Goal: Task Accomplishment & Management: Manage account settings

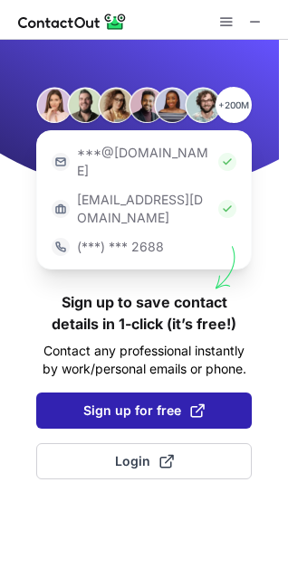
click at [155, 402] on span "Sign up for free" at bounding box center [143, 411] width 121 height 18
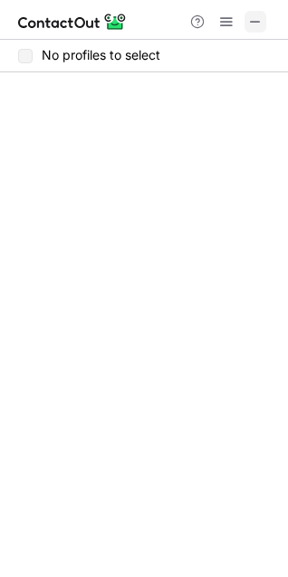
click at [253, 22] on span at bounding box center [255, 21] width 14 height 14
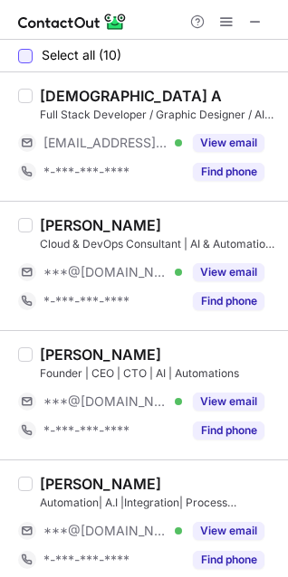
click at [23, 56] on div at bounding box center [25, 56] width 14 height 14
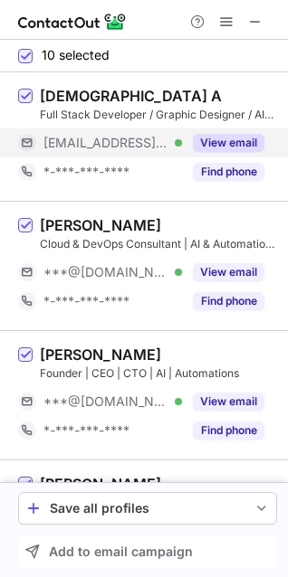
click at [231, 137] on button "View email" at bounding box center [228, 143] width 71 height 18
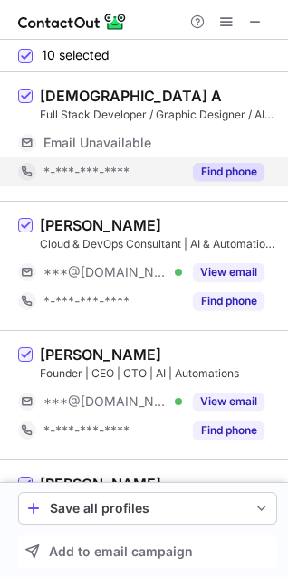
click at [236, 170] on button "Find phone" at bounding box center [228, 172] width 71 height 18
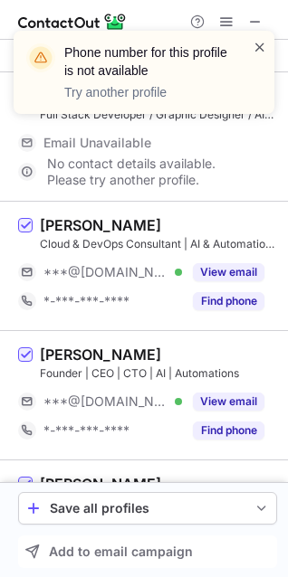
click at [260, 46] on span at bounding box center [259, 47] width 14 height 18
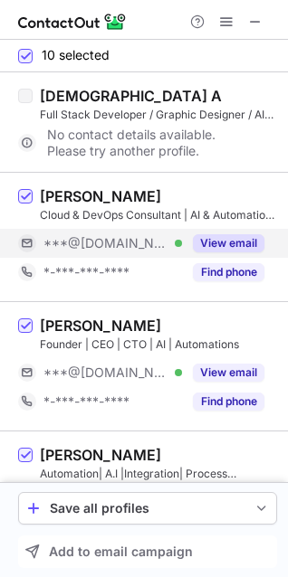
click at [223, 264] on button "Find phone" at bounding box center [228, 272] width 71 height 18
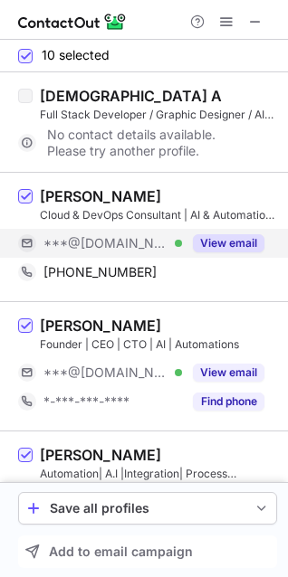
click at [232, 246] on button "View email" at bounding box center [228, 243] width 71 height 18
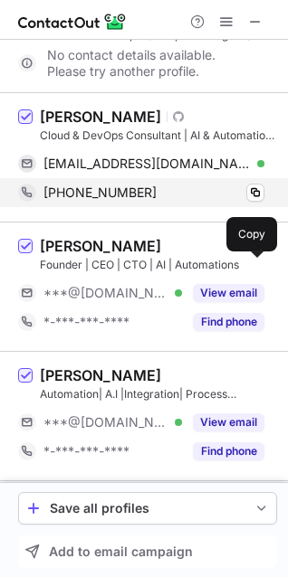
scroll to position [87, 0]
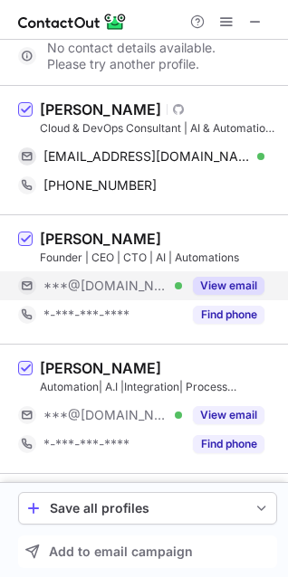
click at [214, 282] on button "View email" at bounding box center [228, 286] width 71 height 18
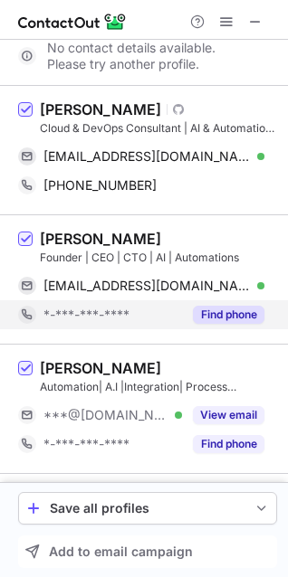
click at [220, 315] on button "Find phone" at bounding box center [228, 315] width 71 height 18
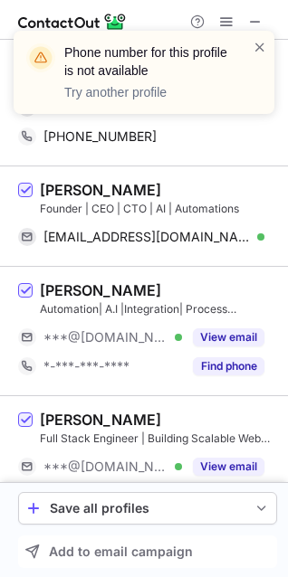
scroll to position [141, 0]
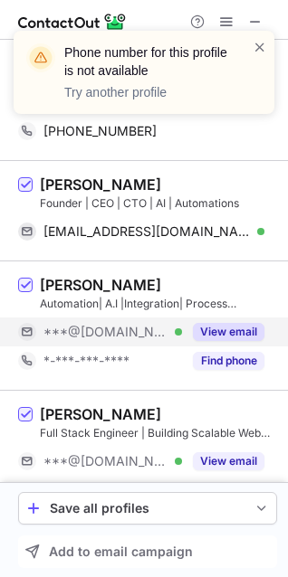
click at [226, 326] on button "View email" at bounding box center [228, 332] width 71 height 18
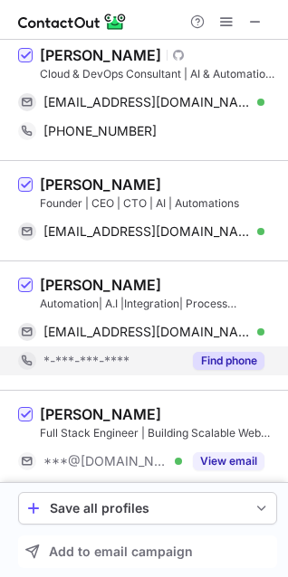
click at [222, 352] on button "Find phone" at bounding box center [228, 361] width 71 height 18
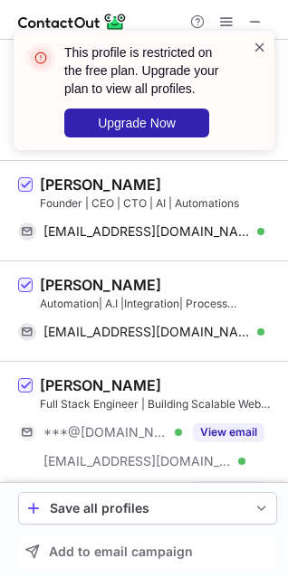
click at [259, 48] on span at bounding box center [259, 47] width 14 height 18
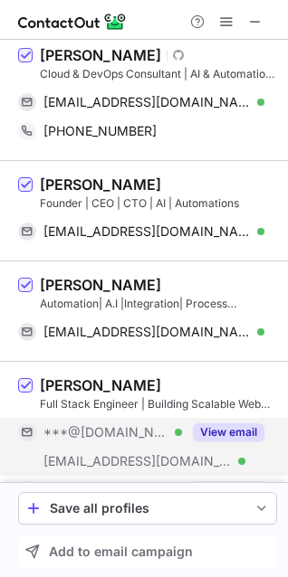
click at [213, 429] on button "View email" at bounding box center [228, 432] width 71 height 18
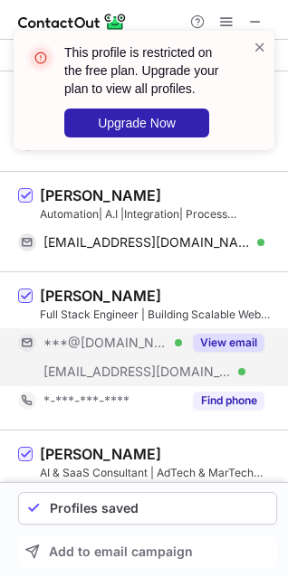
scroll to position [232, 0]
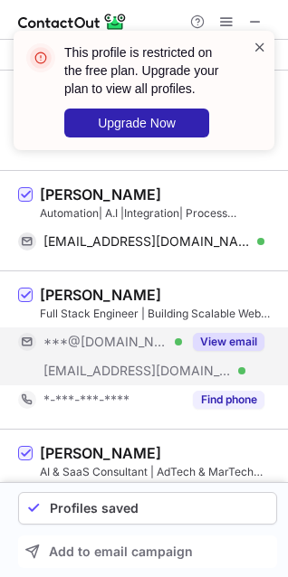
click at [262, 51] on span at bounding box center [259, 47] width 14 height 18
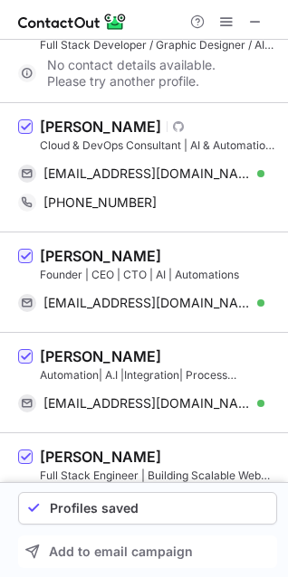
scroll to position [0, 0]
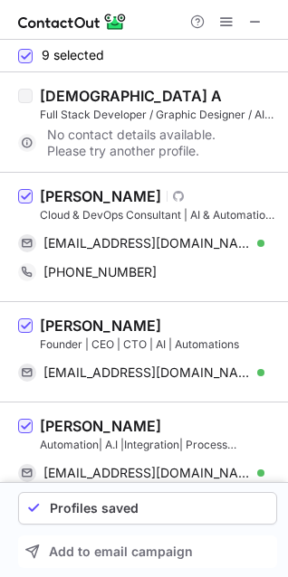
click at [22, 96] on label at bounding box center [25, 122] width 14 height 71
click at [27, 98] on label at bounding box center [25, 122] width 14 height 71
click at [260, 16] on span at bounding box center [255, 21] width 14 height 14
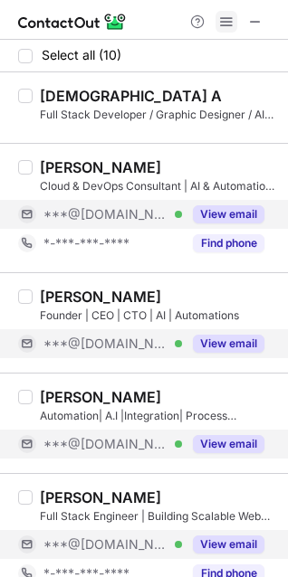
click at [216, 27] on button at bounding box center [226, 22] width 22 height 22
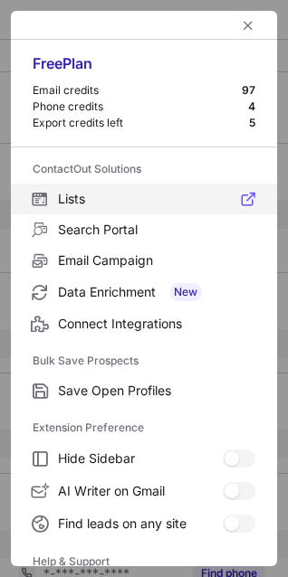
click at [107, 188] on label "Lists" at bounding box center [144, 199] width 266 height 31
click at [120, 203] on span "Lists" at bounding box center [156, 199] width 197 height 16
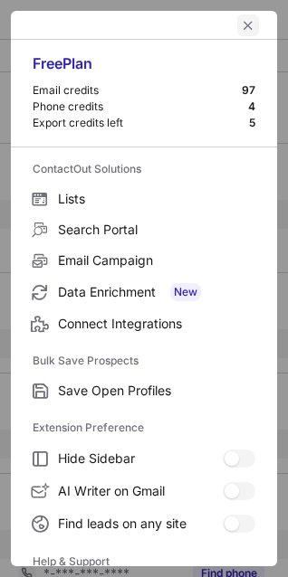
click at [241, 22] on span "left-button" at bounding box center [248, 25] width 14 height 14
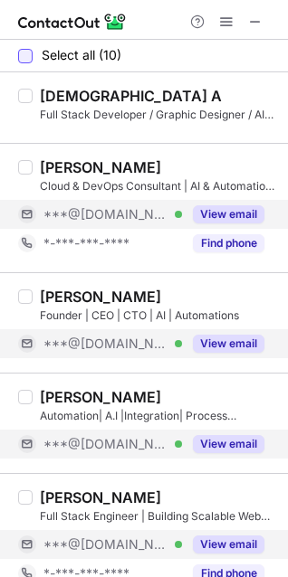
click at [32, 60] on div at bounding box center [25, 56] width 14 height 14
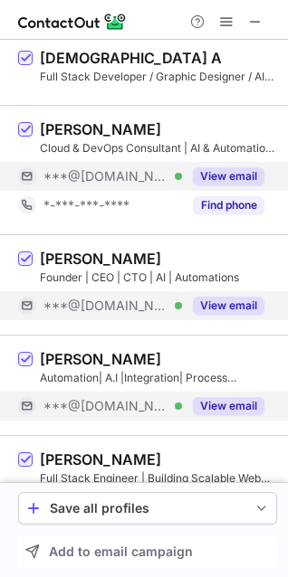
scroll to position [43, 0]
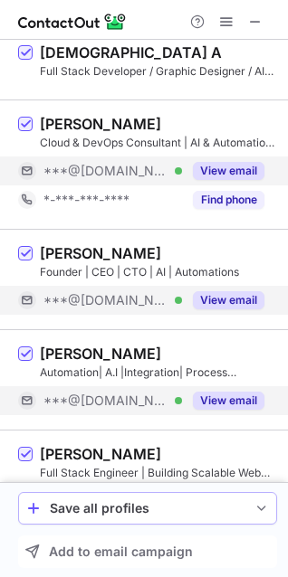
click at [155, 514] on div "Save all profiles" at bounding box center [147, 508] width 195 height 14
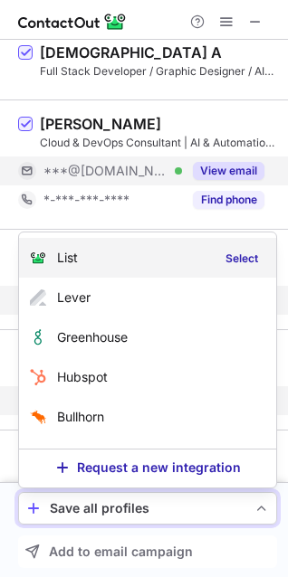
click at [79, 270] on div "List Select" at bounding box center [147, 258] width 257 height 40
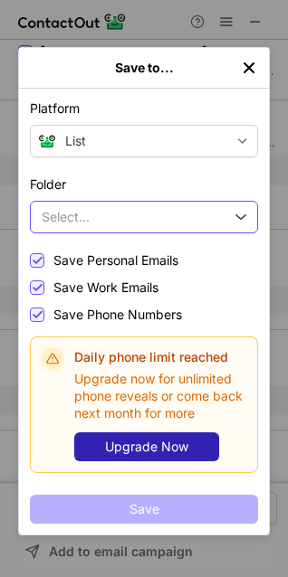
click at [126, 210] on button "Select..." at bounding box center [144, 217] width 228 height 33
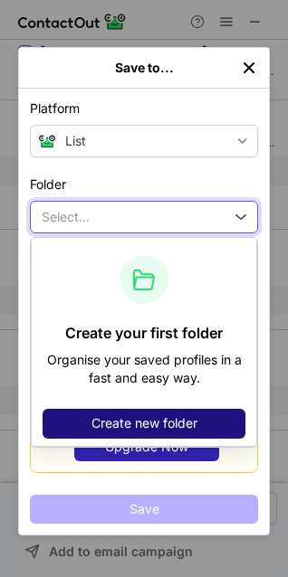
click at [151, 430] on button "Create new folder" at bounding box center [144, 423] width 203 height 29
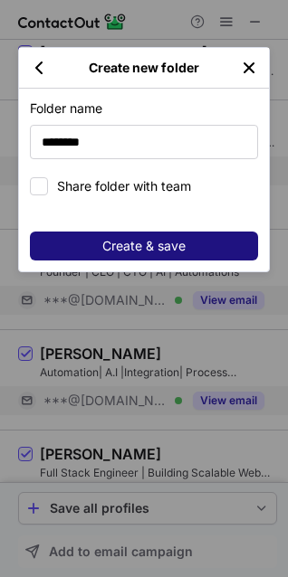
type input "********"
click at [153, 239] on span "Create & save" at bounding box center [143, 246] width 83 height 14
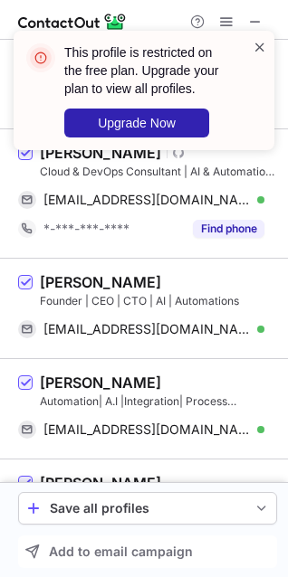
click at [255, 42] on span at bounding box center [259, 47] width 14 height 18
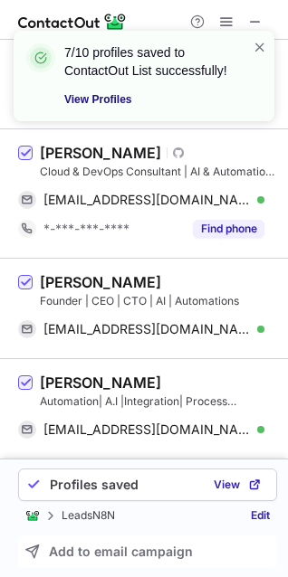
click at [101, 107] on link "View Profiles" at bounding box center [147, 99] width 166 height 18
click at [260, 42] on span at bounding box center [259, 47] width 14 height 18
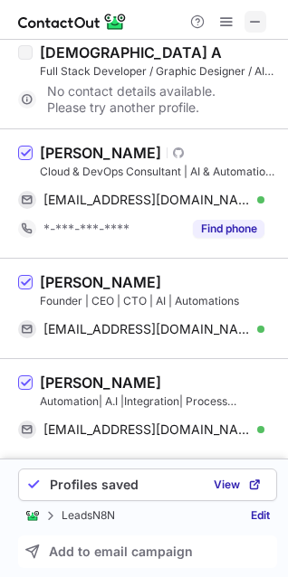
click at [251, 15] on span at bounding box center [255, 21] width 14 height 14
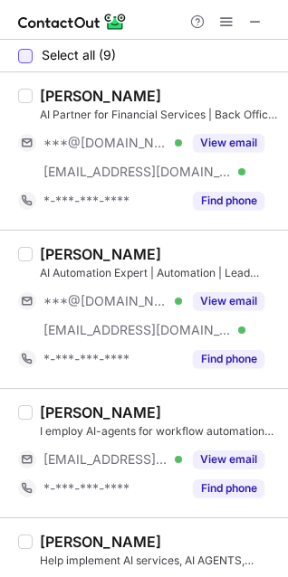
click at [24, 52] on div at bounding box center [25, 56] width 14 height 14
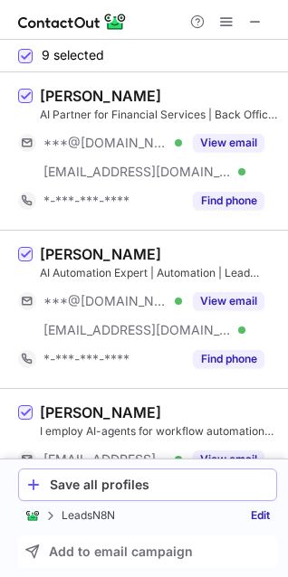
click at [110, 487] on div "Save all profiles" at bounding box center [159, 484] width 219 height 14
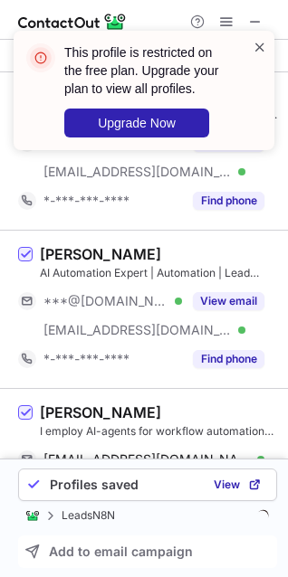
click at [258, 51] on span at bounding box center [259, 47] width 14 height 18
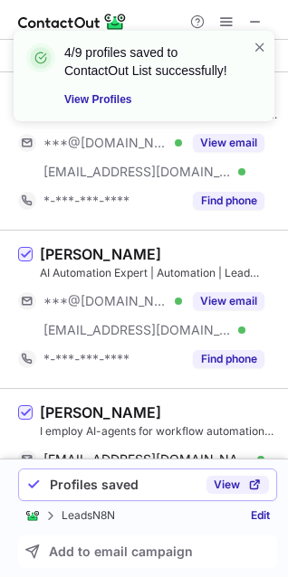
click at [236, 487] on span "View" at bounding box center [226, 484] width 26 height 13
